Goal: Information Seeking & Learning: Learn about a topic

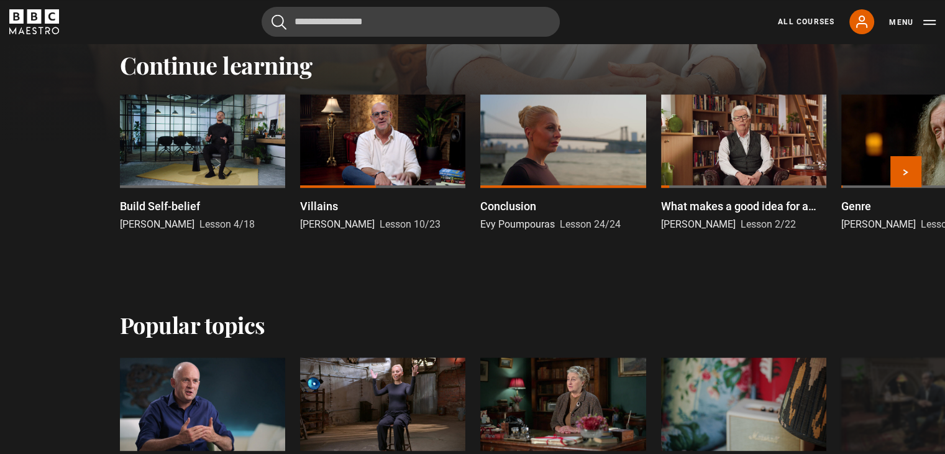
click at [224, 172] on div at bounding box center [202, 140] width 165 height 93
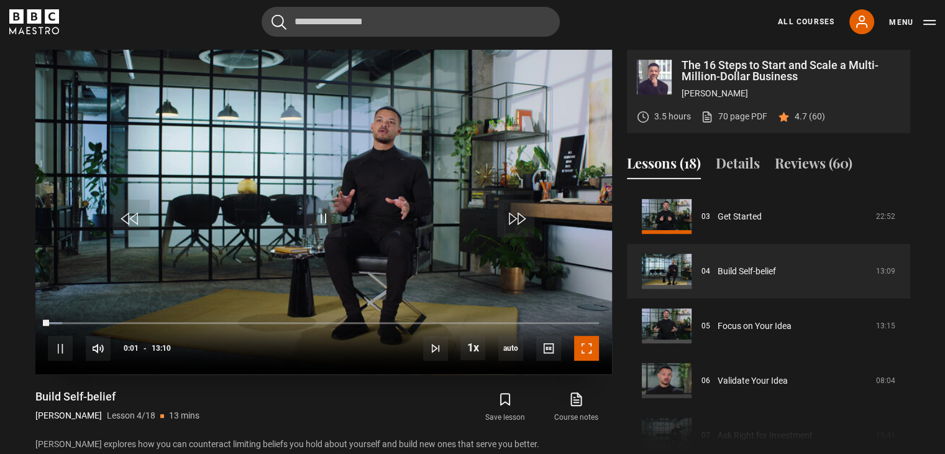
click at [588, 349] on span "Video Player" at bounding box center [586, 348] width 25 height 25
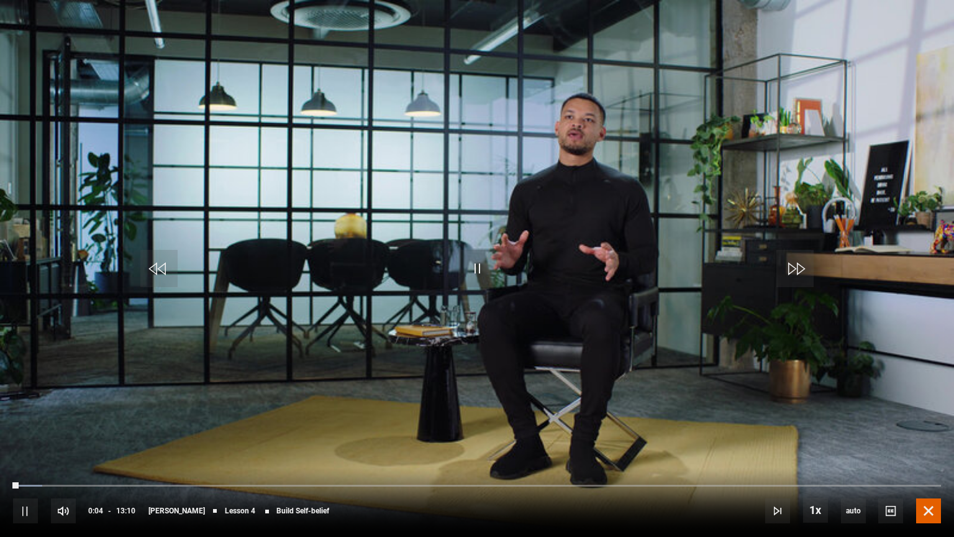
click at [936, 453] on span "Video Player" at bounding box center [929, 510] width 25 height 25
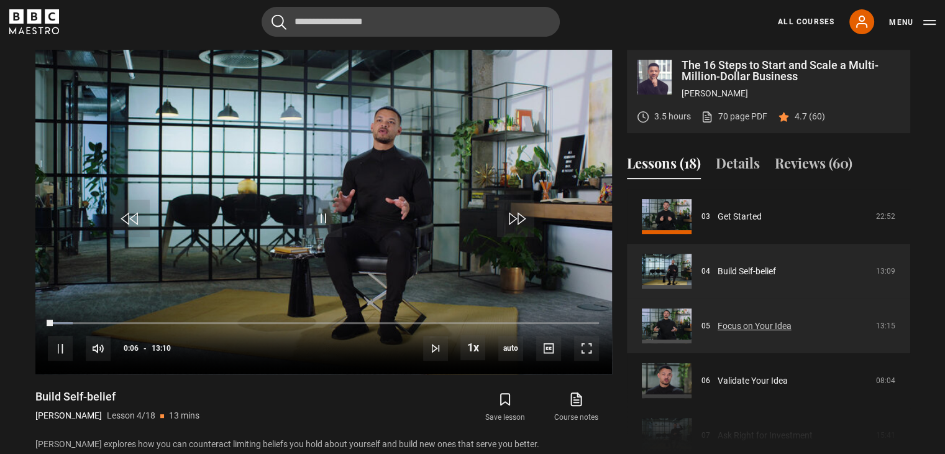
click at [782, 319] on link "Focus on Your Idea" at bounding box center [755, 325] width 74 height 13
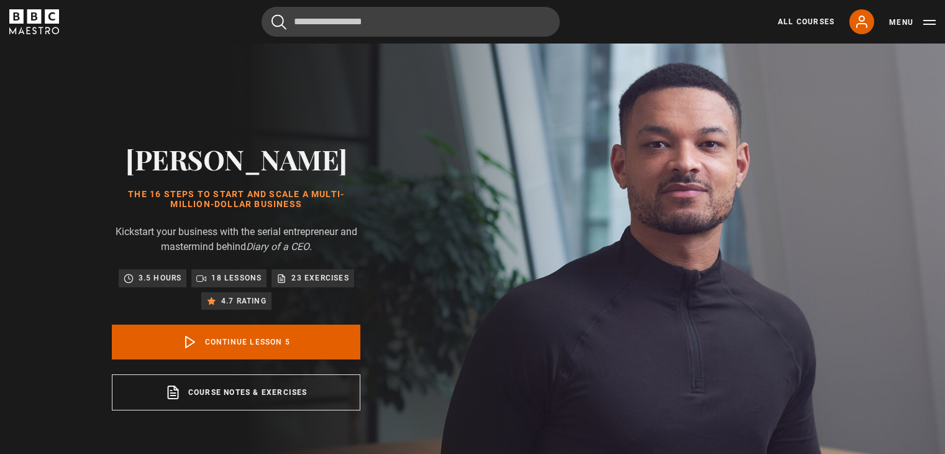
scroll to position [510, 0]
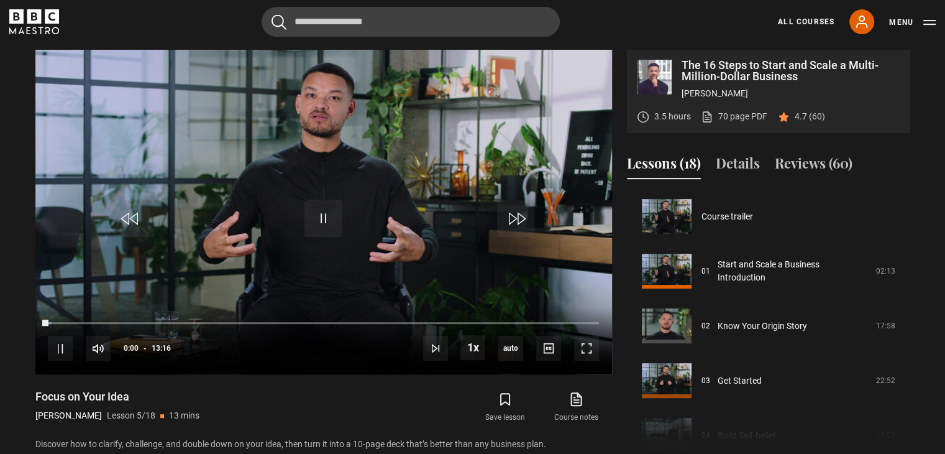
click at [592, 350] on span "Video Player" at bounding box center [586, 348] width 25 height 25
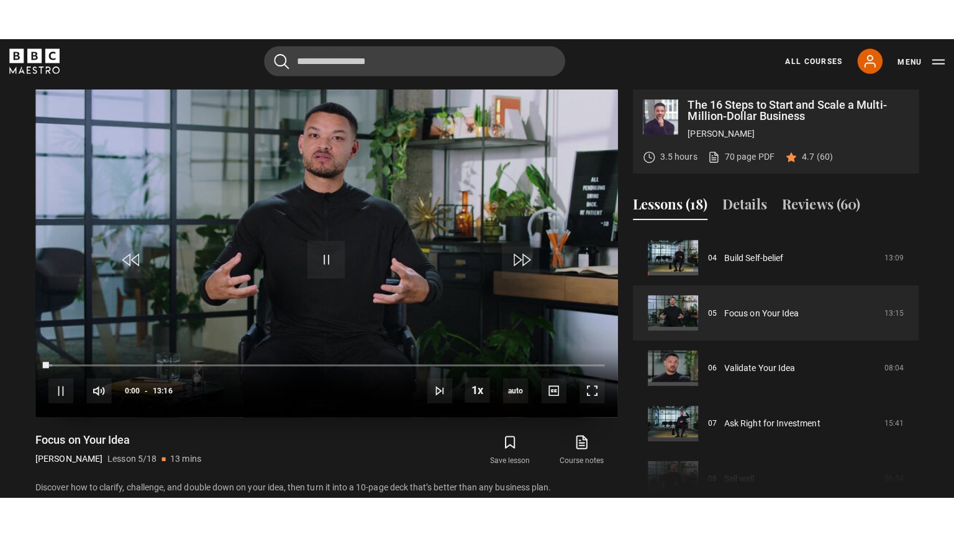
scroll to position [0, 0]
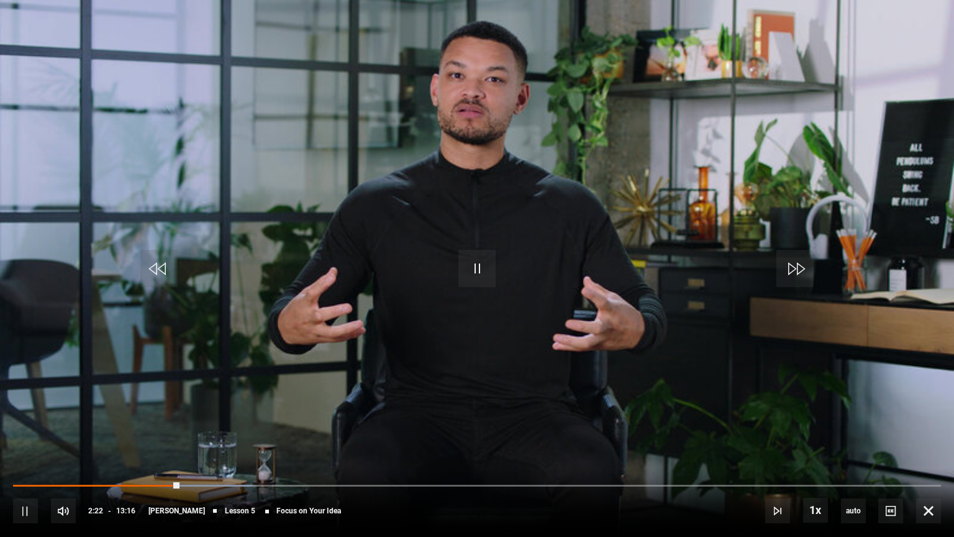
click at [615, 407] on video "Video Player" at bounding box center [477, 268] width 954 height 537
click at [547, 325] on video "Video Player" at bounding box center [477, 268] width 954 height 537
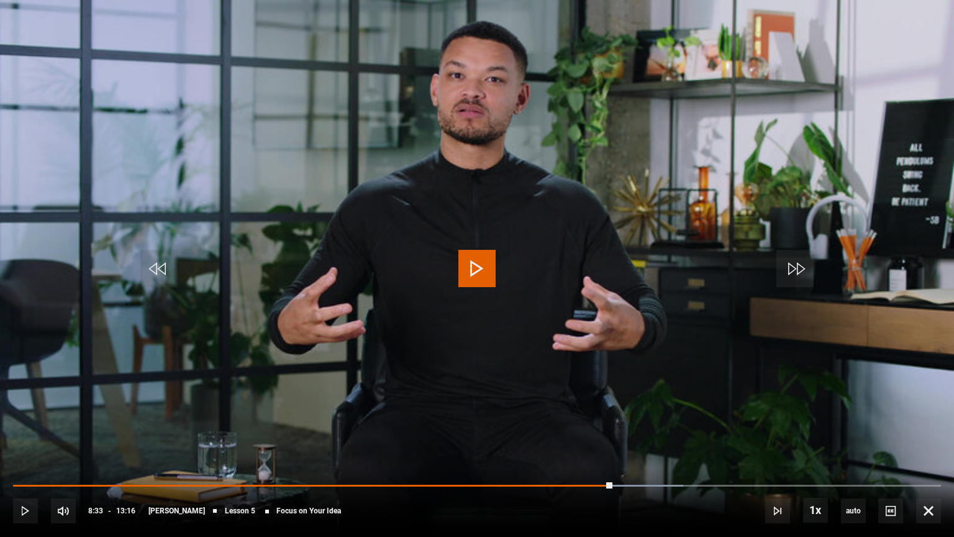
click at [547, 325] on video "Video Player" at bounding box center [477, 268] width 954 height 537
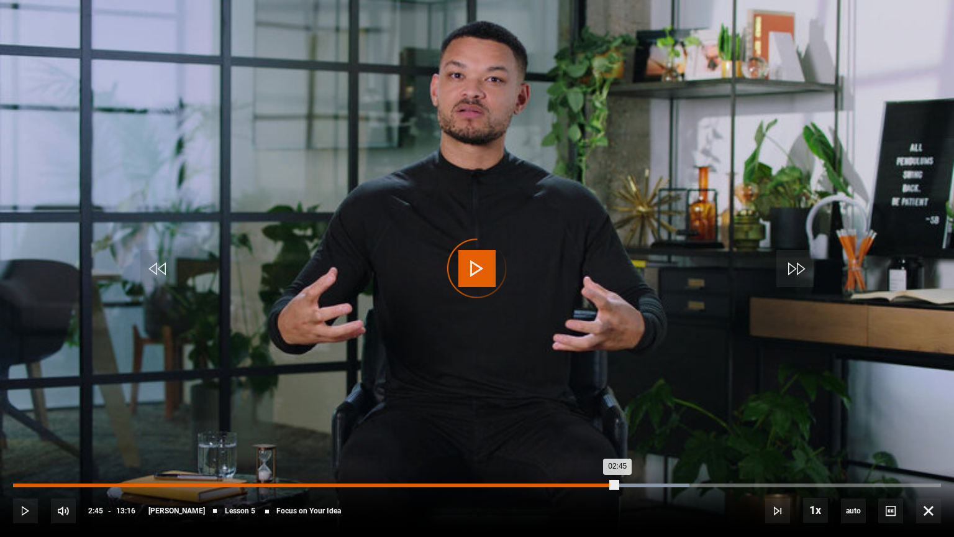
click at [206, 453] on div "02:45" at bounding box center [207, 485] width 2 height 4
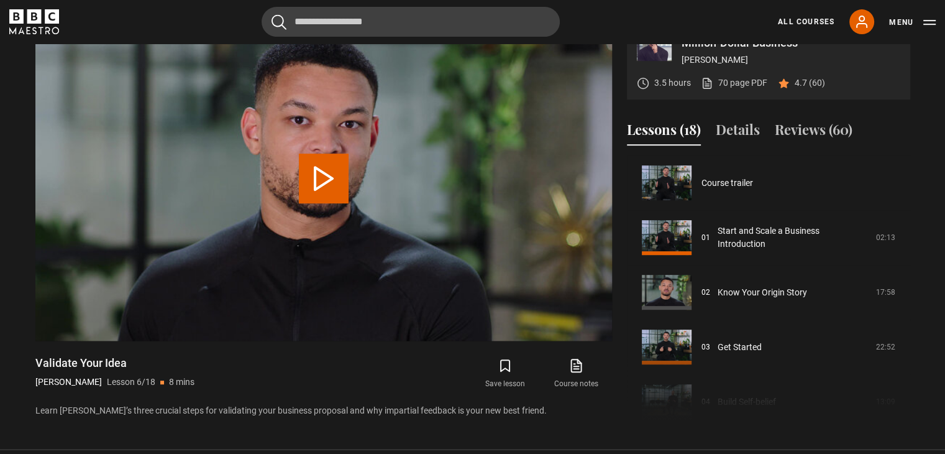
scroll to position [273, 0]
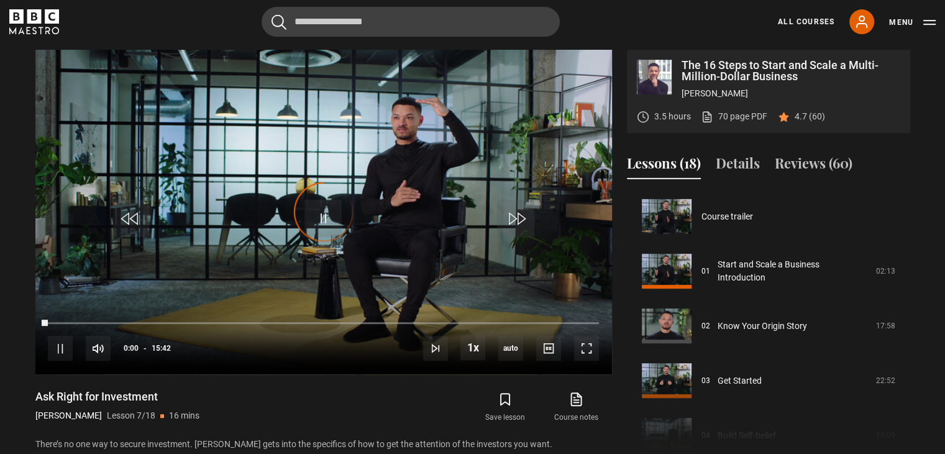
scroll to position [328, 0]
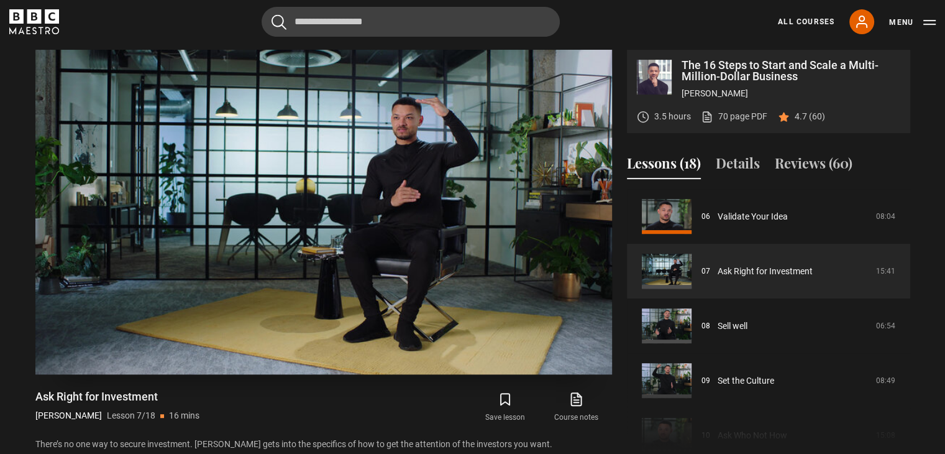
click at [394, 137] on video "Video Player" at bounding box center [323, 212] width 577 height 324
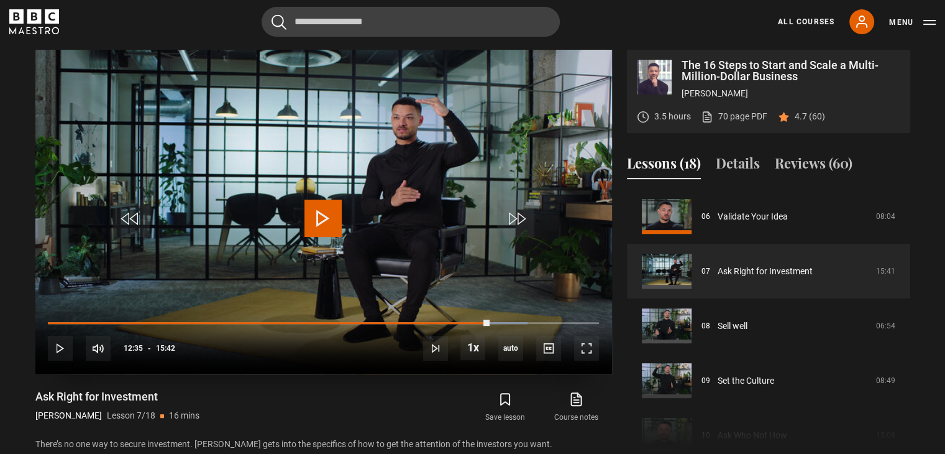
click at [394, 137] on video "Video Player" at bounding box center [323, 212] width 577 height 324
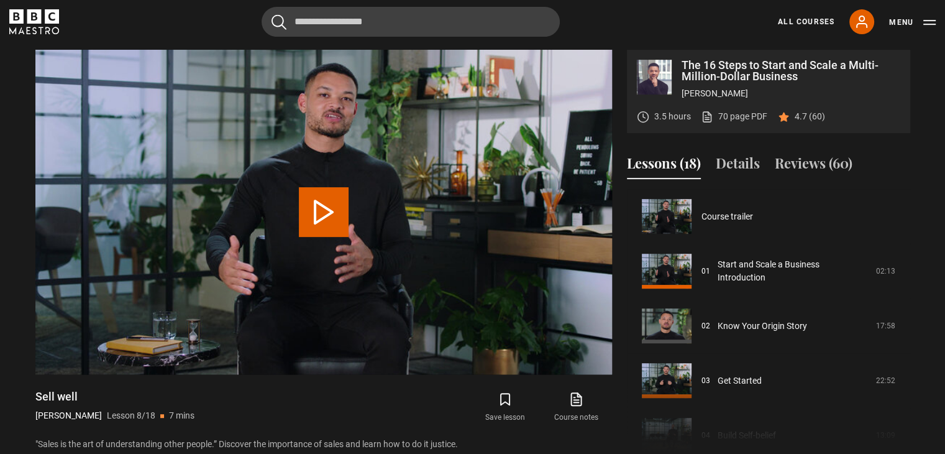
scroll to position [383, 0]
